Goal: Task Accomplishment & Management: Complete application form

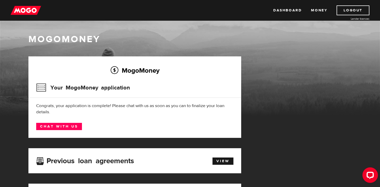
scroll to position [2, 0]
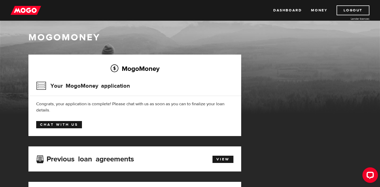
click at [76, 128] on link "Chat with us" at bounding box center [59, 124] width 46 height 7
click at [281, 12] on link "Dashboard" at bounding box center [288, 10] width 28 height 10
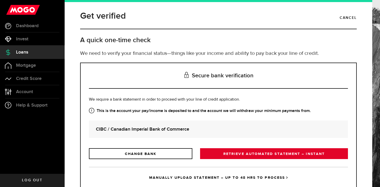
click at [234, 154] on link "RETRIEVE AUTOMATED STATEMENT – INSTANT" at bounding box center [274, 153] width 148 height 11
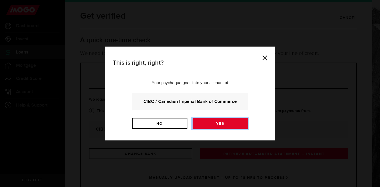
click at [215, 123] on link "Yes" at bounding box center [220, 123] width 55 height 11
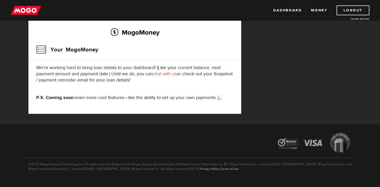
scroll to position [175, 0]
